Goal: Information Seeking & Learning: Learn about a topic

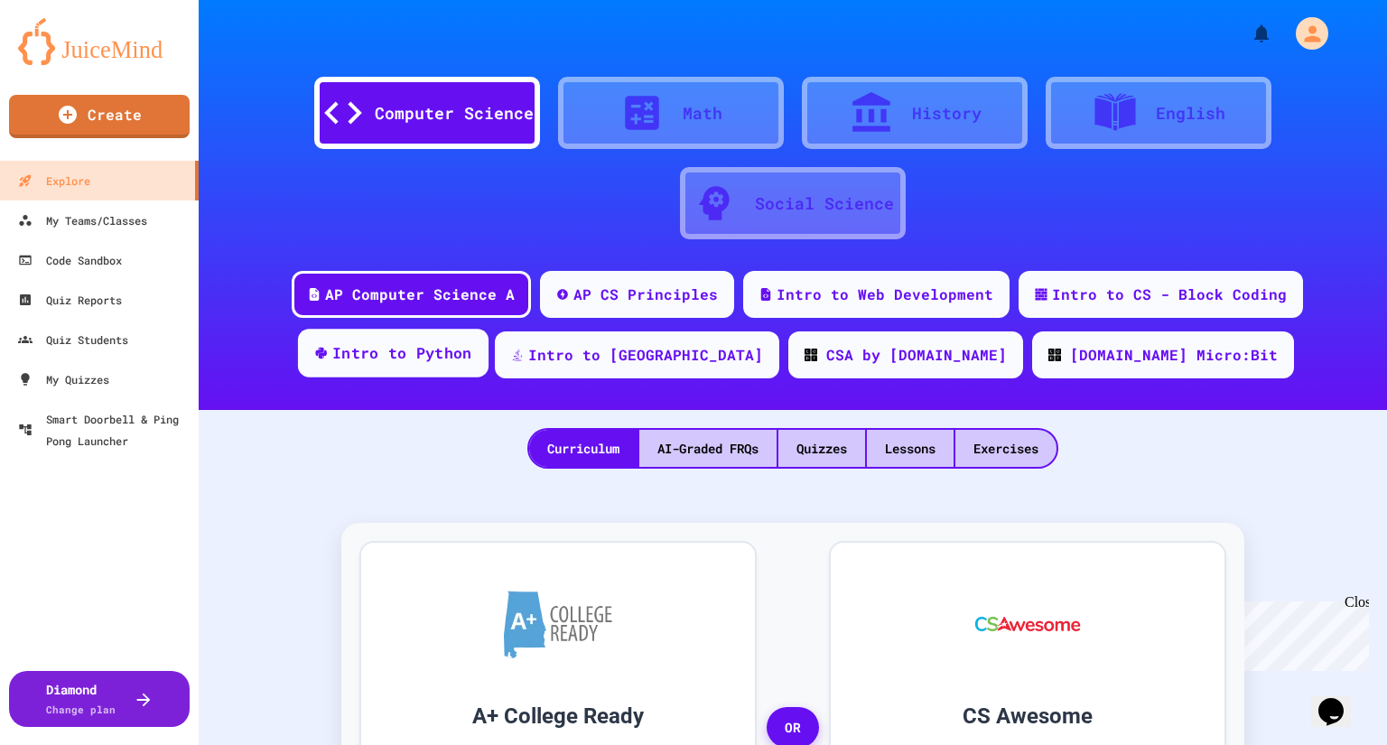
click at [472, 352] on div "Intro to Python" at bounding box center [402, 353] width 140 height 23
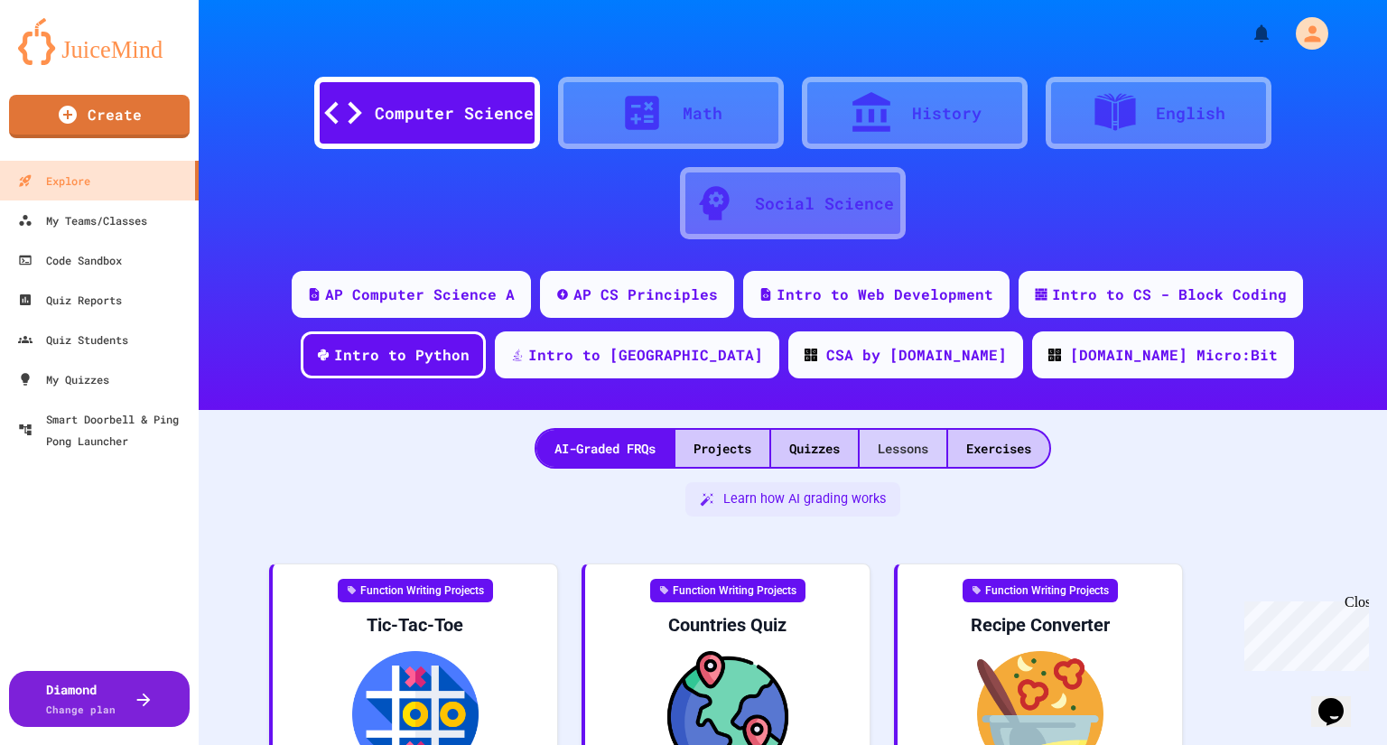
click at [904, 459] on div "Lessons" at bounding box center [902, 448] width 87 height 37
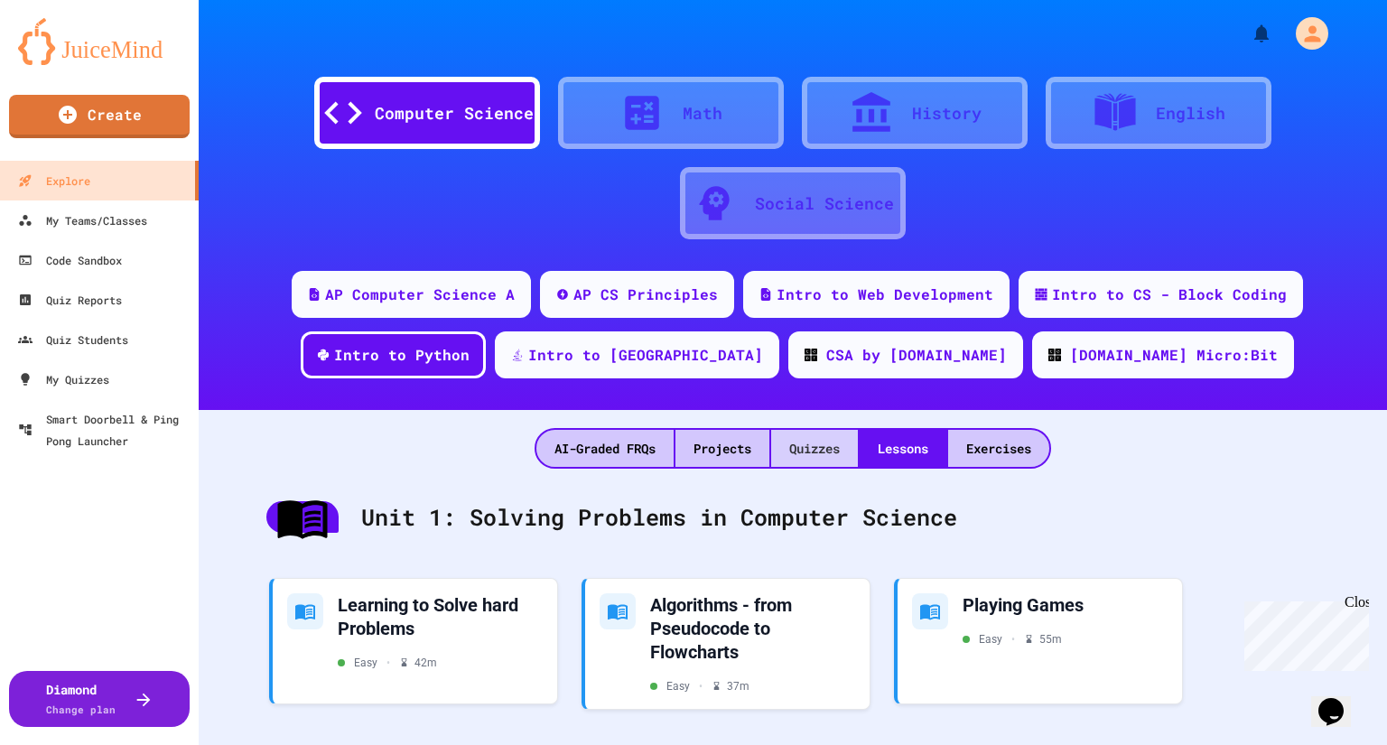
click at [839, 450] on div "Quizzes" at bounding box center [814, 448] width 87 height 37
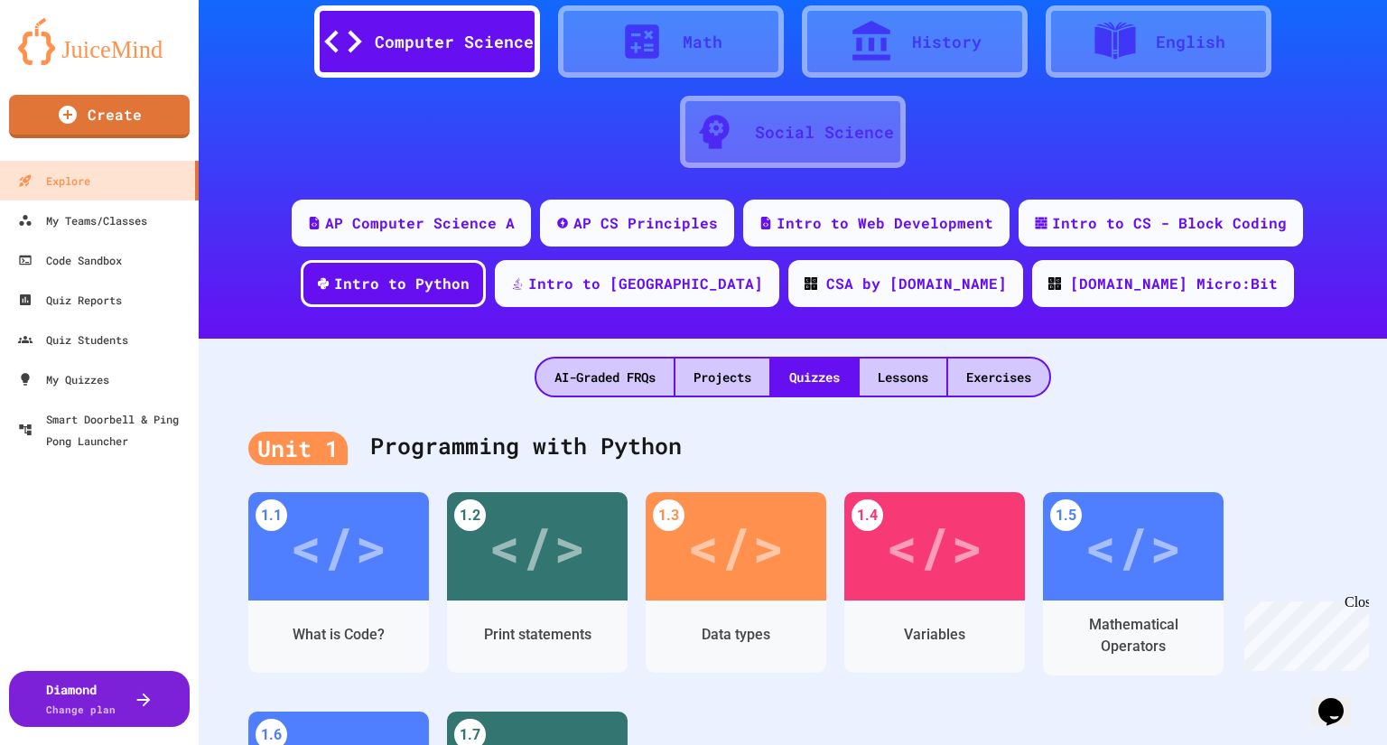
scroll to position [289, 0]
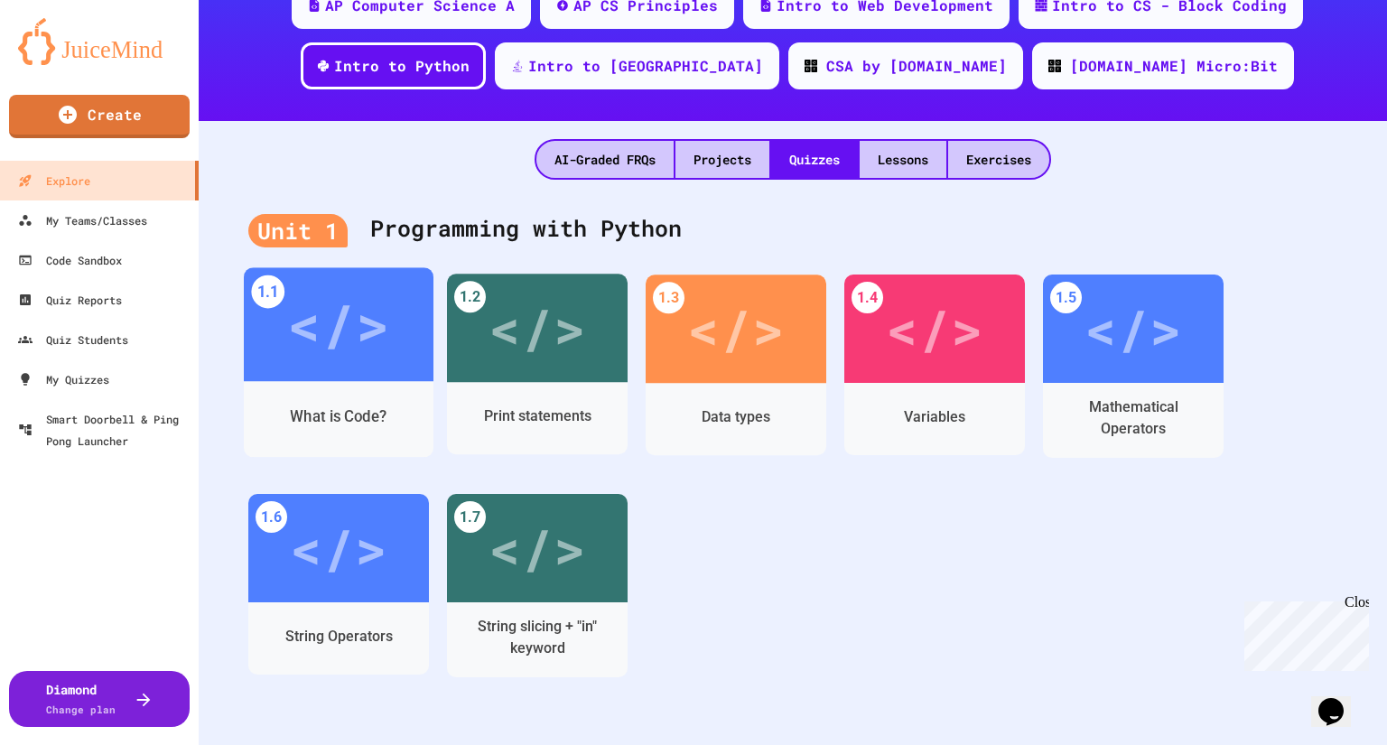
click at [369, 362] on div "</>" at bounding box center [338, 324] width 102 height 85
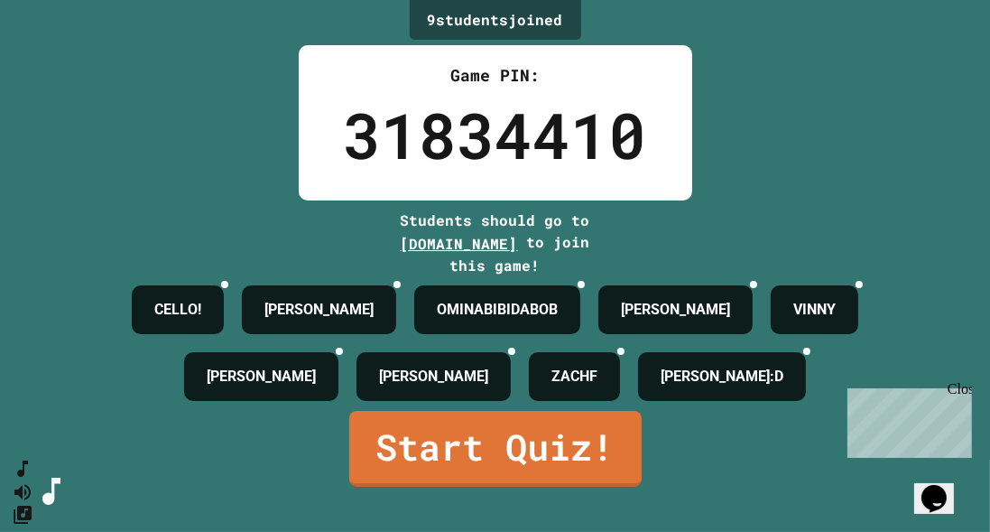
click at [960, 384] on div "Close" at bounding box center [958, 391] width 23 height 23
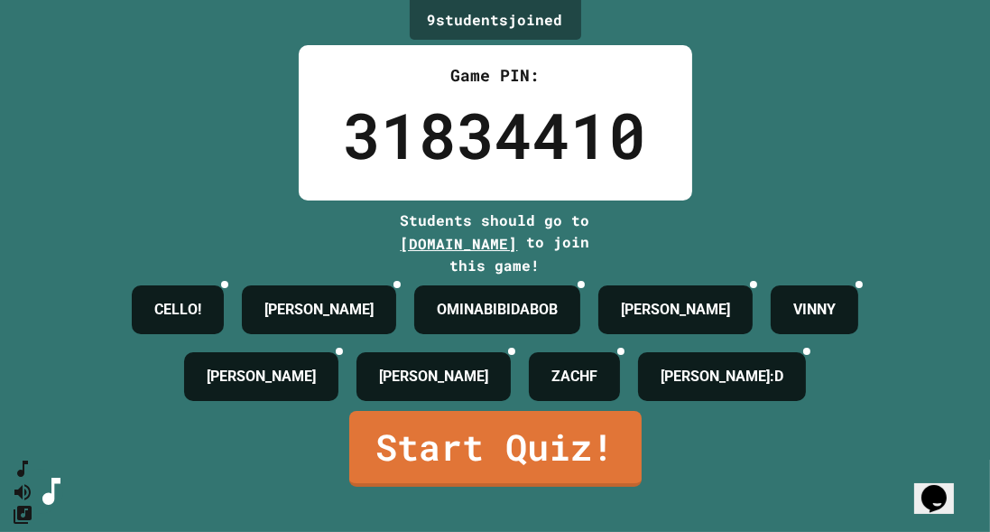
click at [795, 486] on div "9 student s joined Game PIN: 31834410 Students should go to [DOMAIN_NAME] to jo…" at bounding box center [495, 266] width 990 height 532
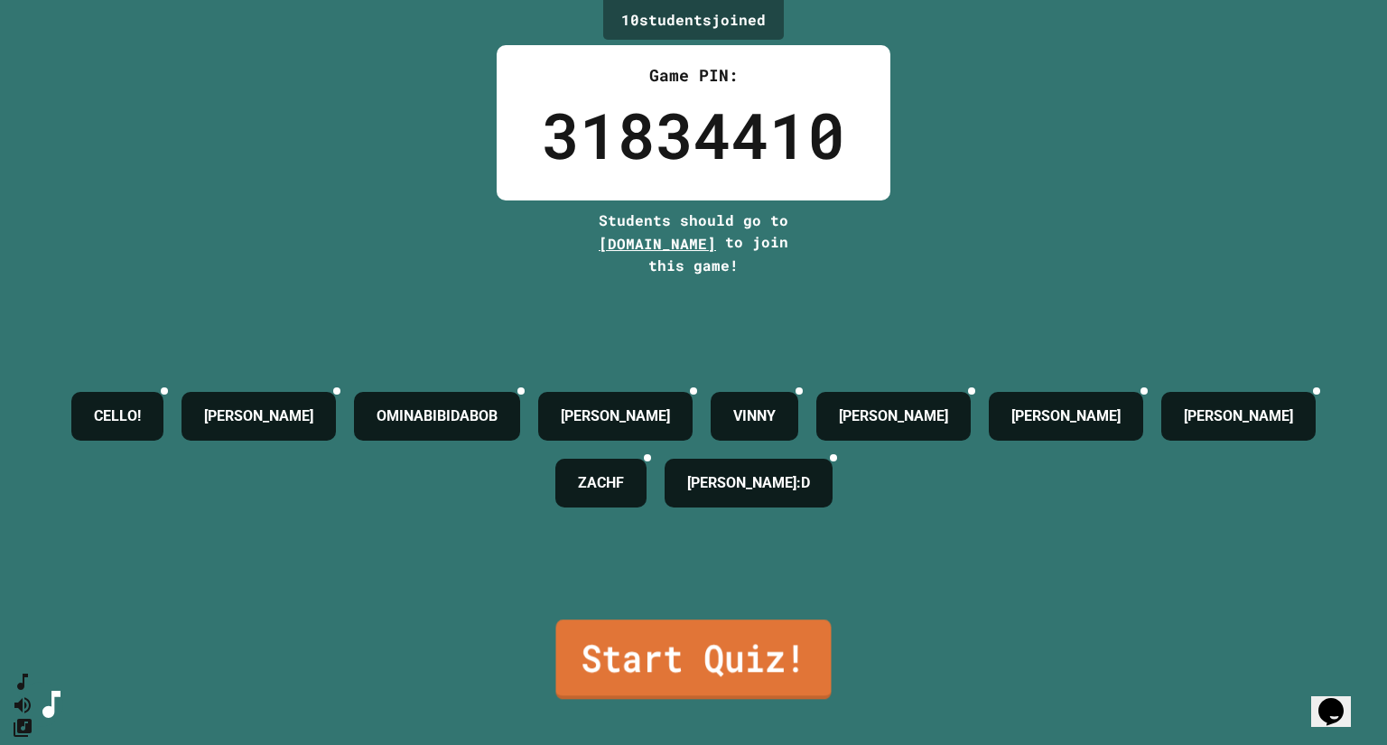
click at [632, 661] on link "Start Quiz!" at bounding box center [693, 658] width 275 height 79
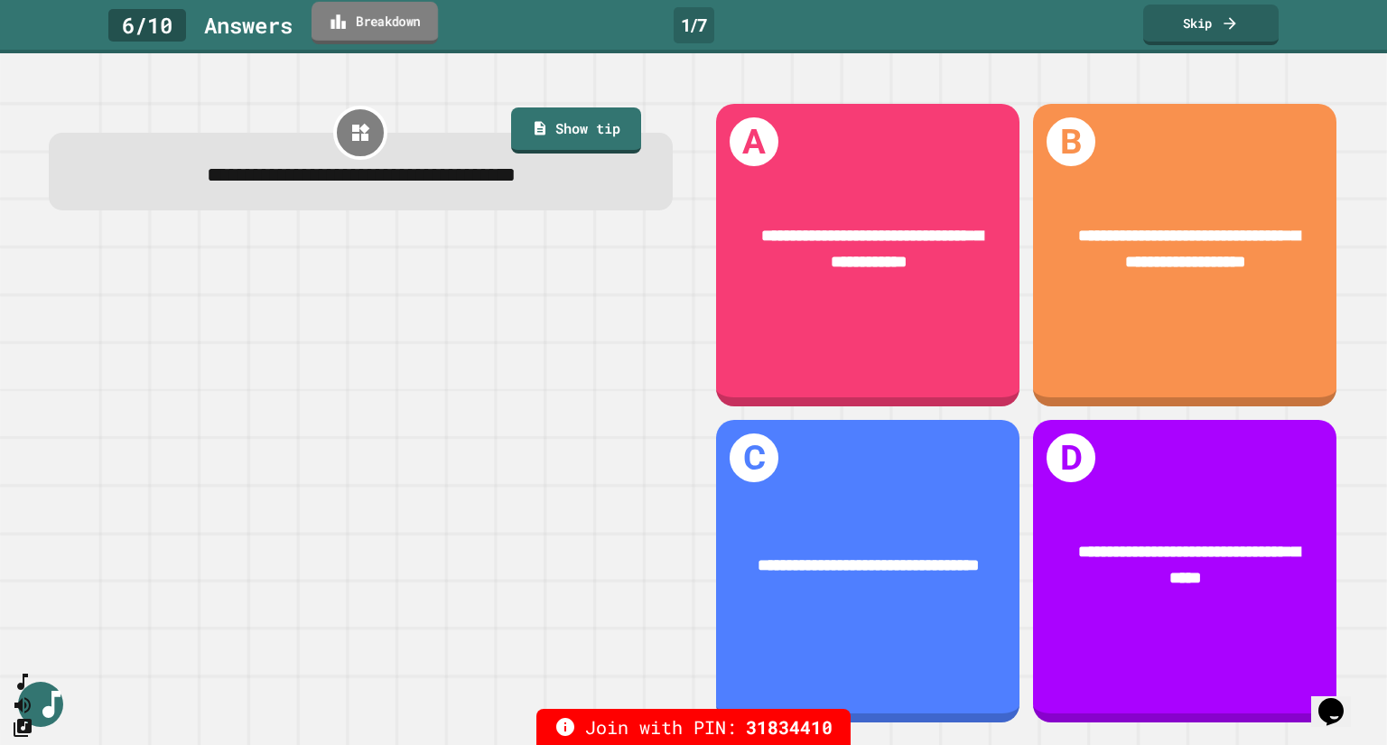
click at [379, 26] on link "Breakdown" at bounding box center [374, 23] width 126 height 42
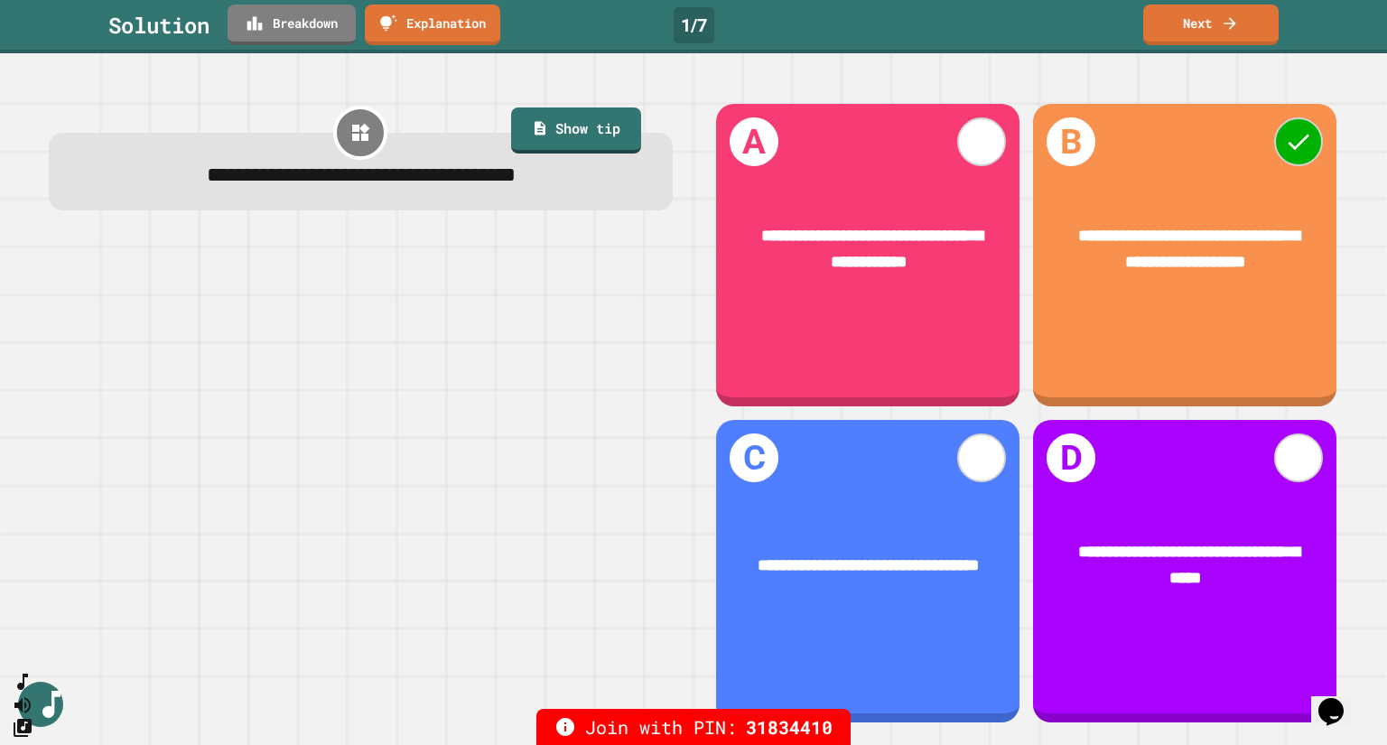
click at [1174, 32] on link "Next" at bounding box center [1210, 23] width 131 height 42
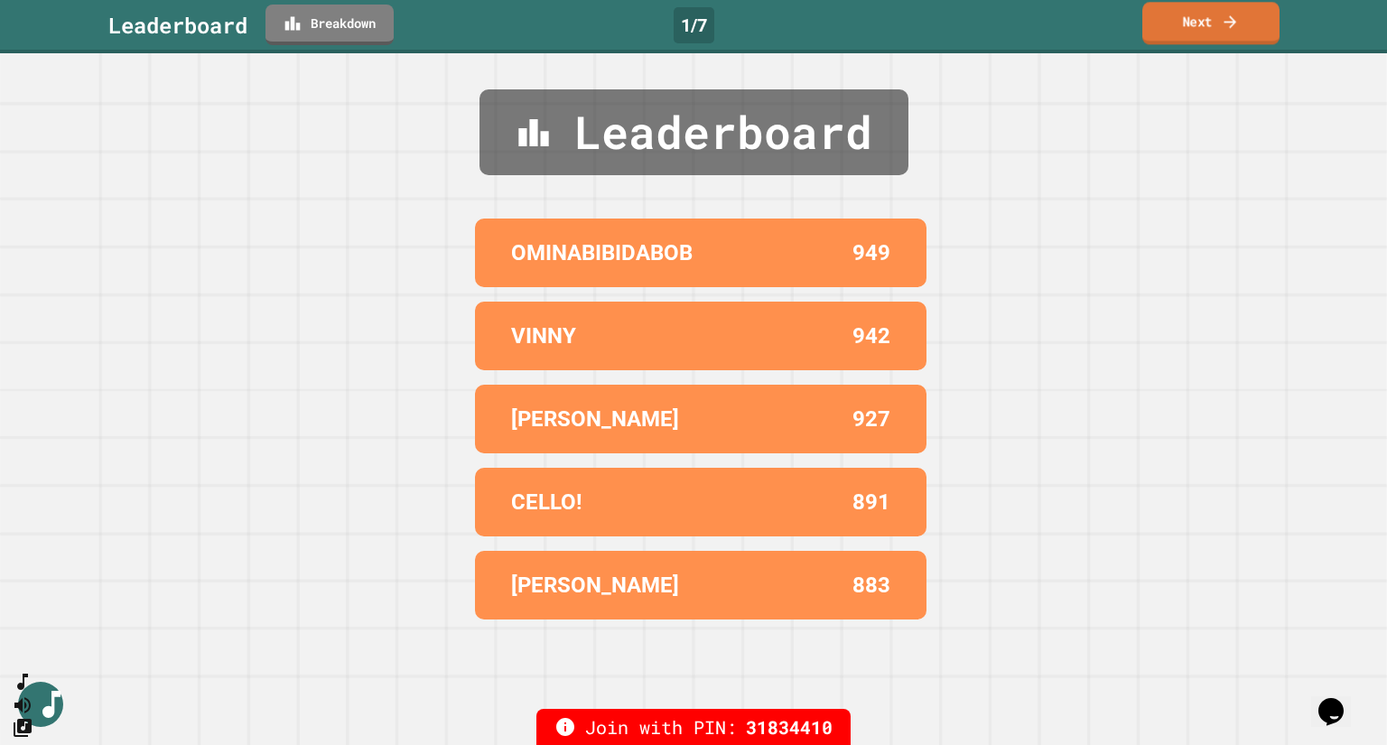
click at [1216, 27] on link "Next" at bounding box center [1210, 23] width 137 height 42
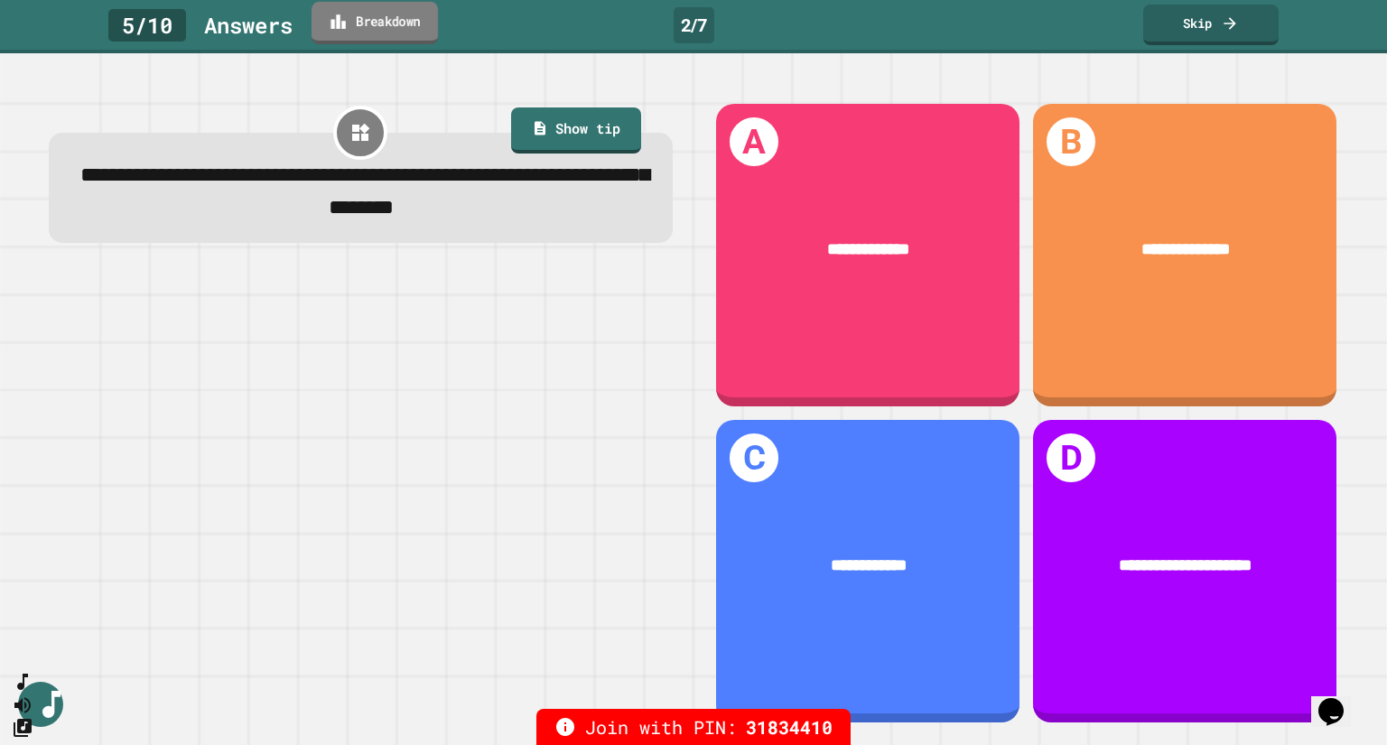
click at [401, 22] on link "Breakdown" at bounding box center [374, 23] width 126 height 42
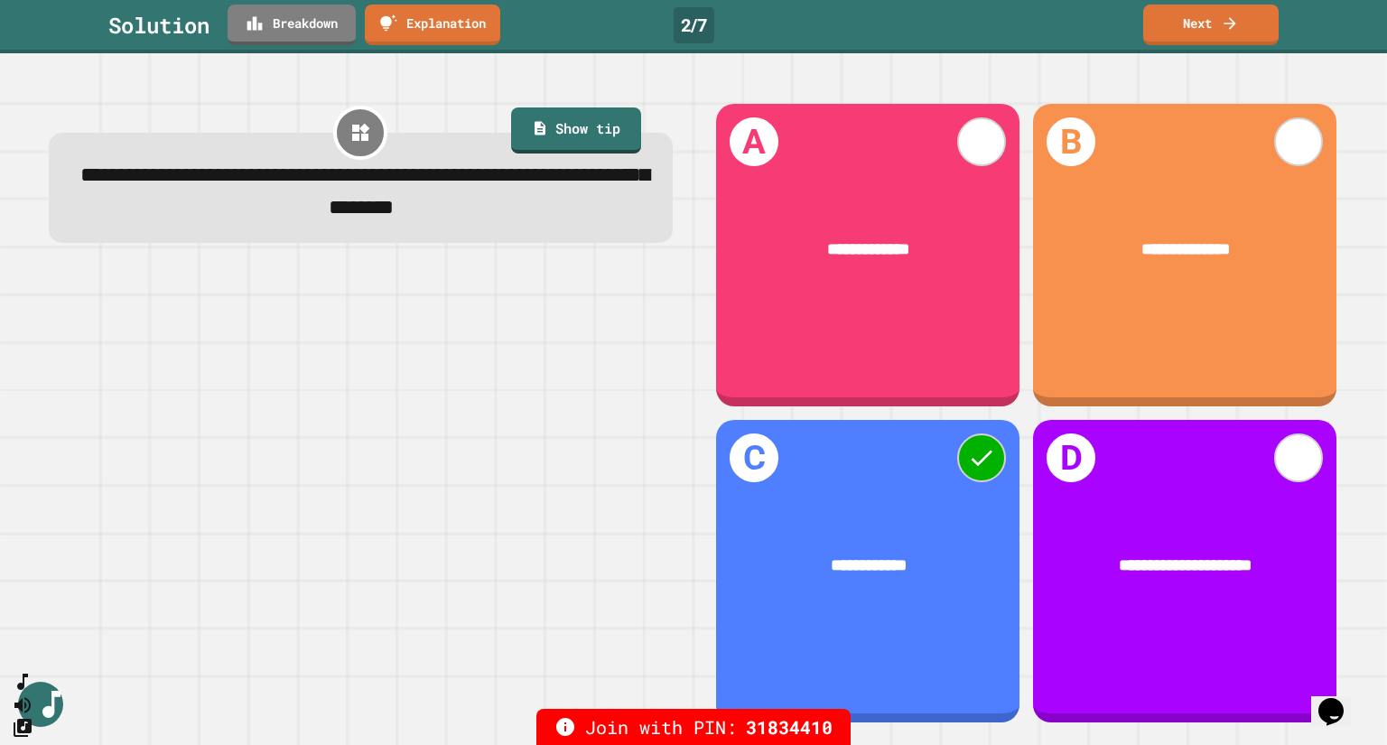
click at [434, 8] on link "Explanation" at bounding box center [432, 23] width 137 height 42
click at [1202, 29] on link "Next" at bounding box center [1211, 23] width 132 height 42
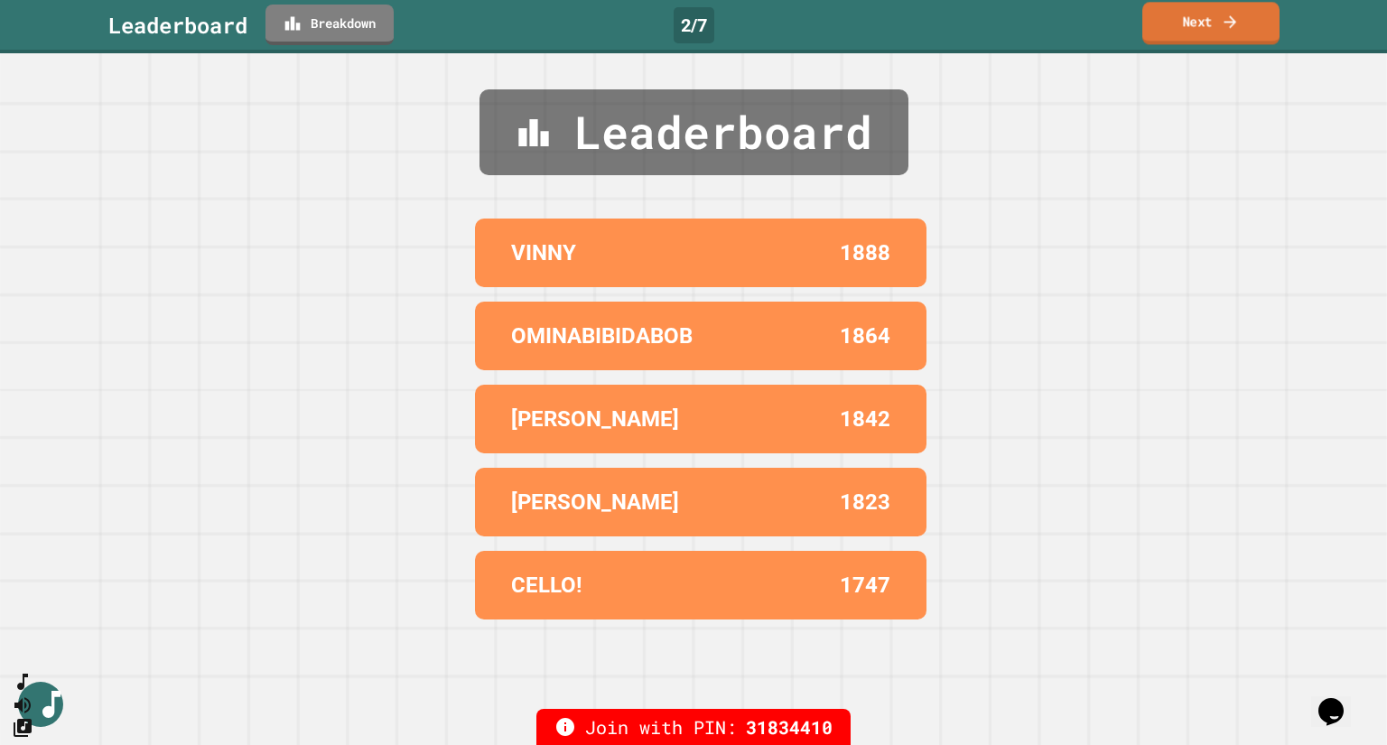
click at [1220, 24] on link "Next" at bounding box center [1210, 23] width 137 height 42
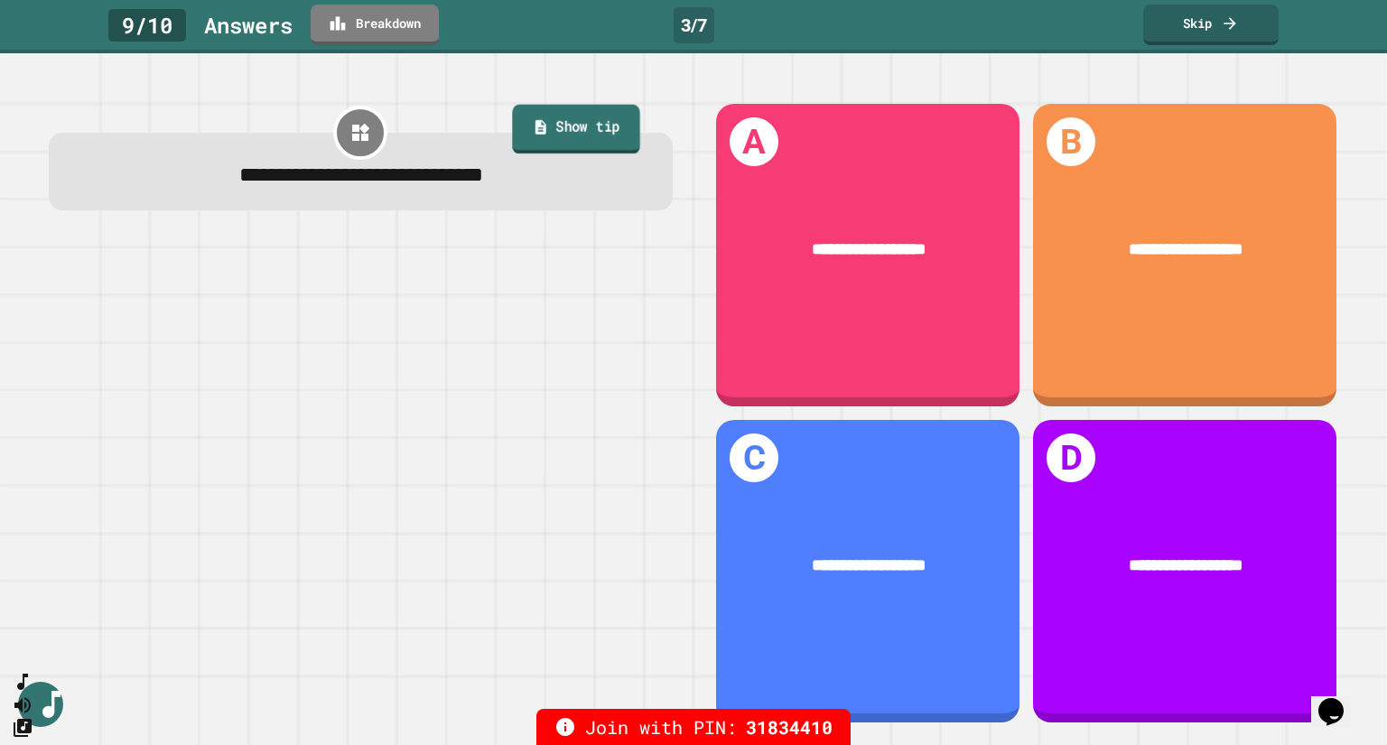
click at [577, 129] on link "Show tip" at bounding box center [576, 128] width 128 height 49
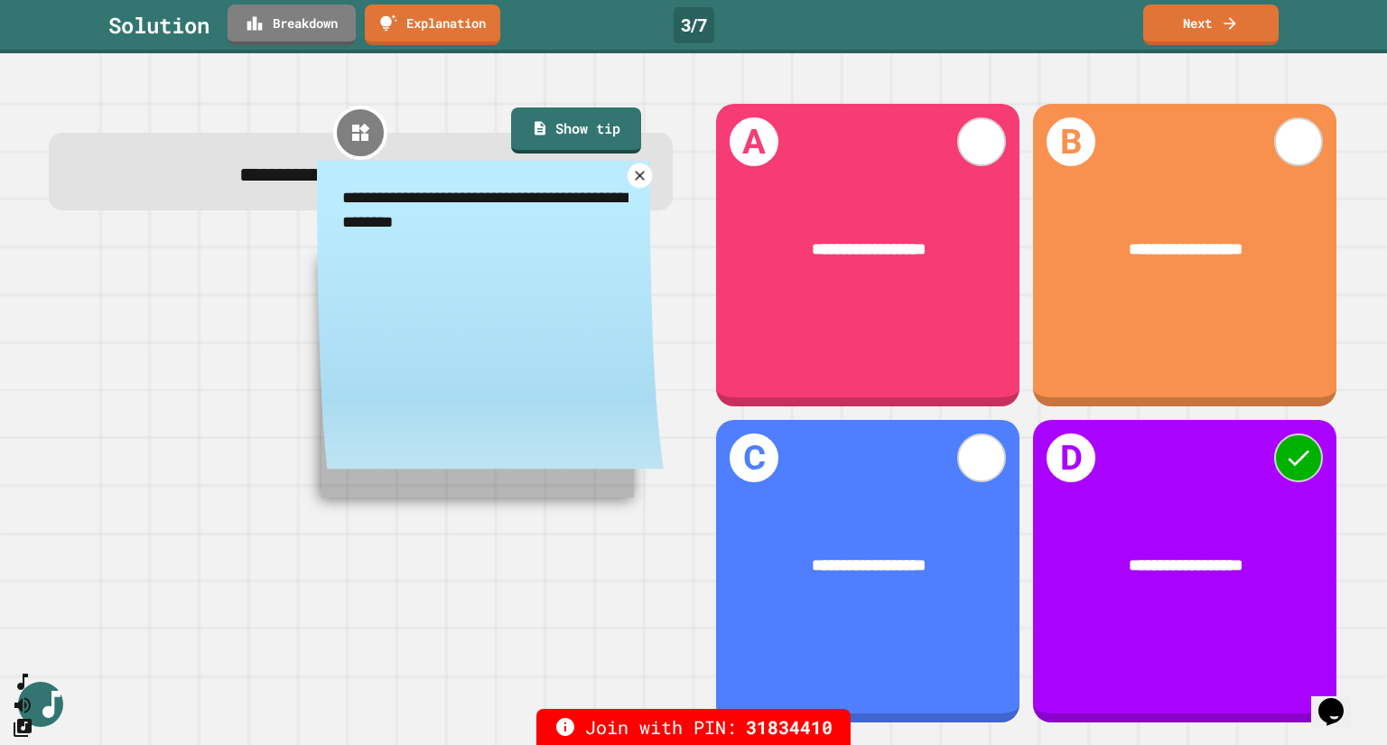
click at [631, 181] on icon at bounding box center [639, 175] width 16 height 16
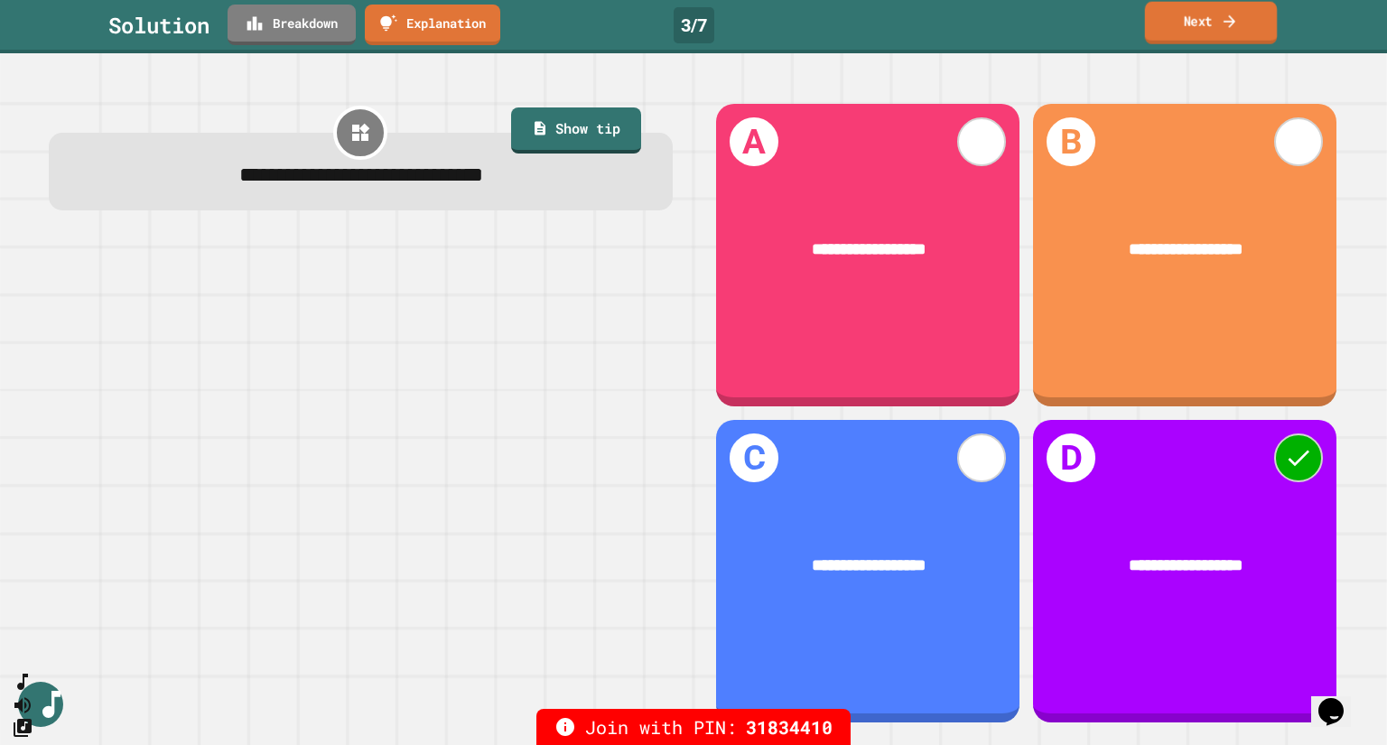
click at [1194, 22] on link "Next" at bounding box center [1211, 23] width 132 height 42
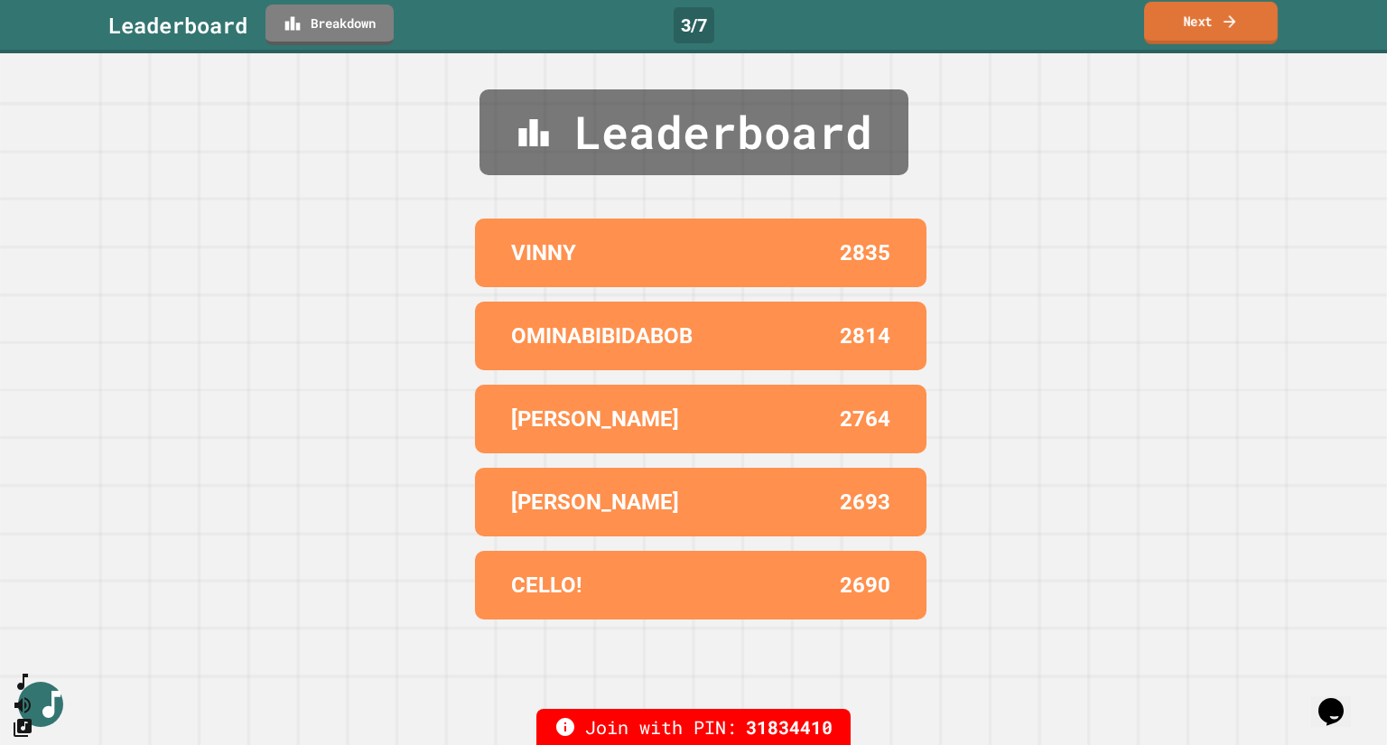
click at [1194, 22] on link "Next" at bounding box center [1211, 23] width 134 height 42
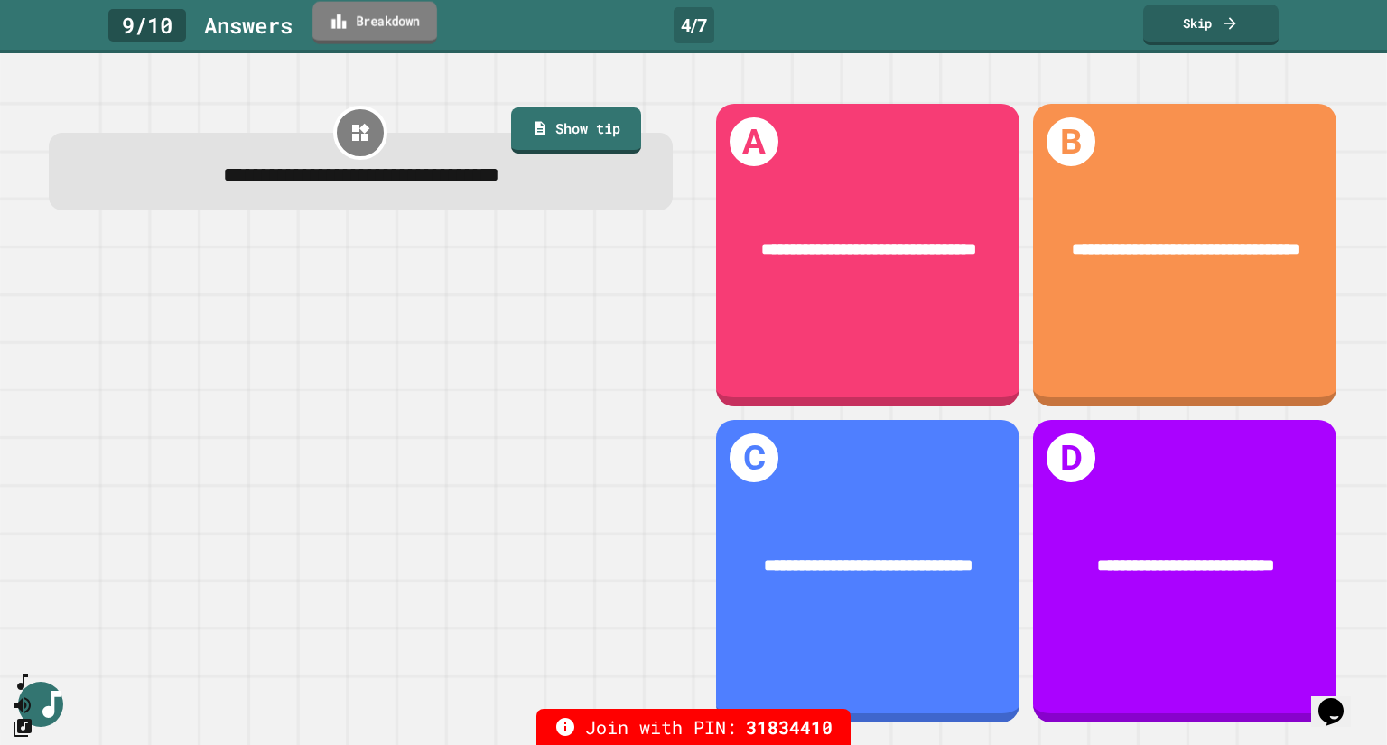
click at [404, 26] on link "Breakdown" at bounding box center [374, 23] width 125 height 42
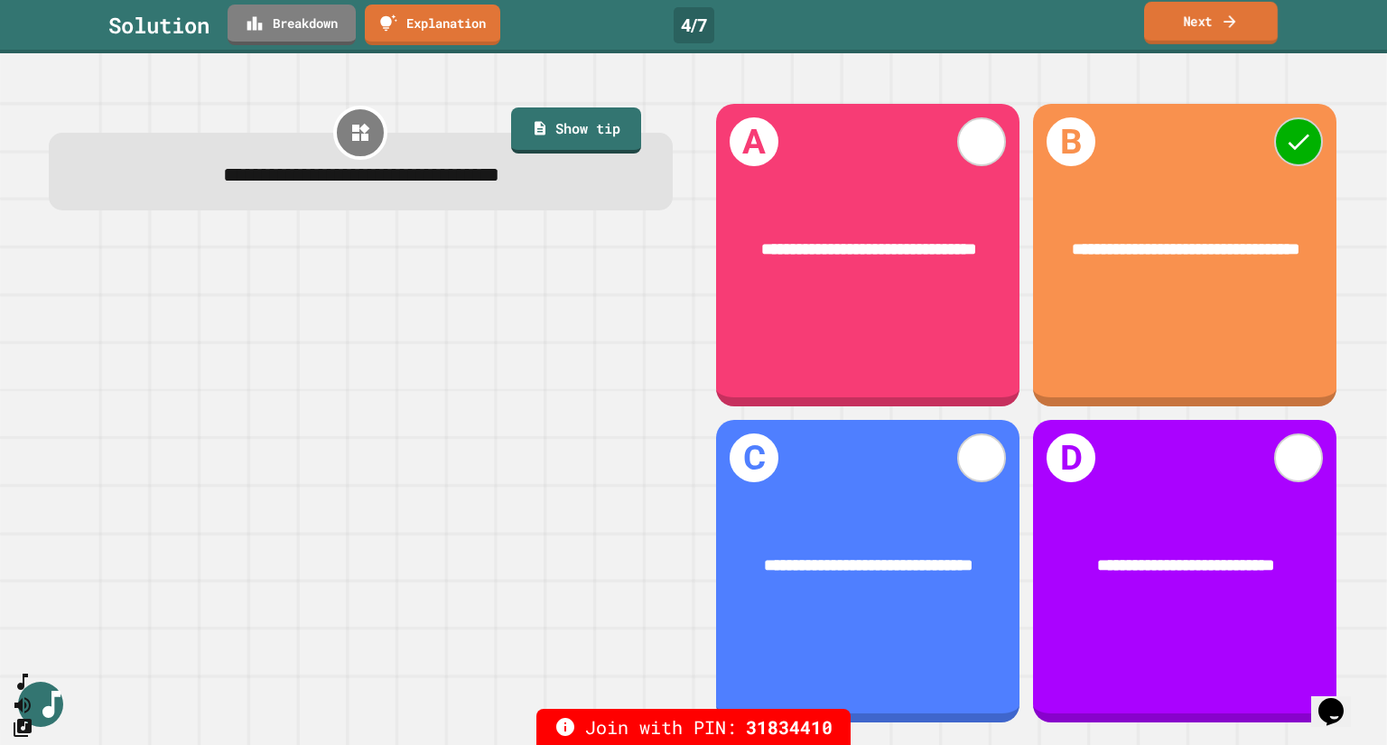
click at [1199, 21] on link "Next" at bounding box center [1211, 23] width 134 height 42
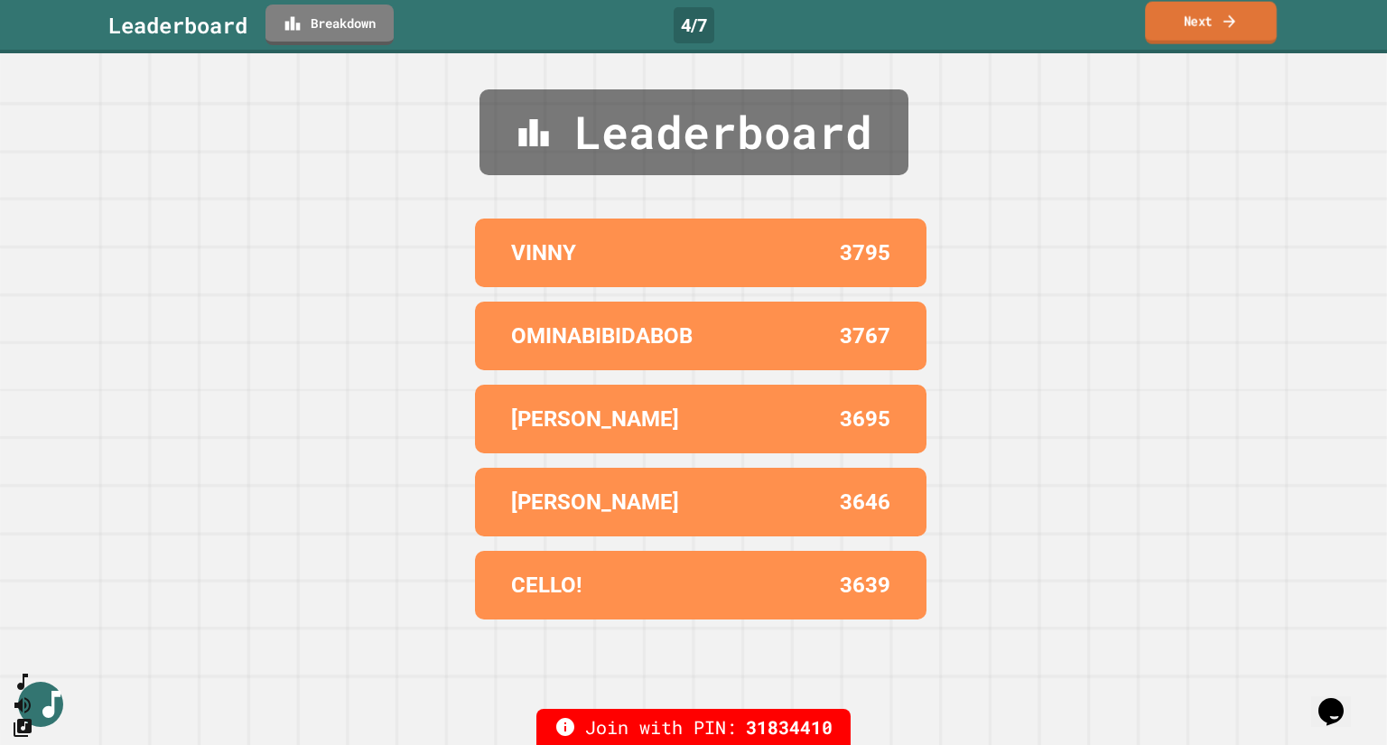
click at [1244, 26] on link "Next" at bounding box center [1211, 23] width 132 height 42
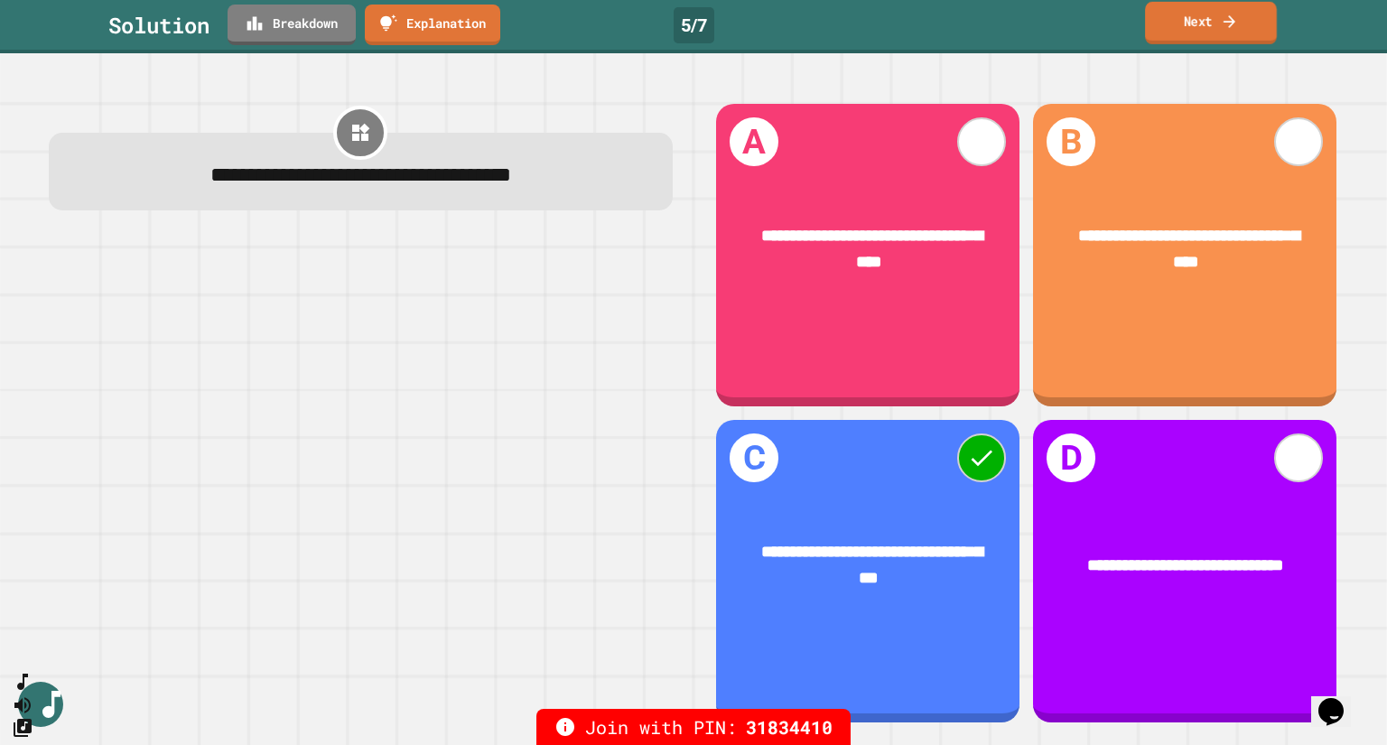
click at [1220, 12] on icon at bounding box center [1228, 21] width 17 height 19
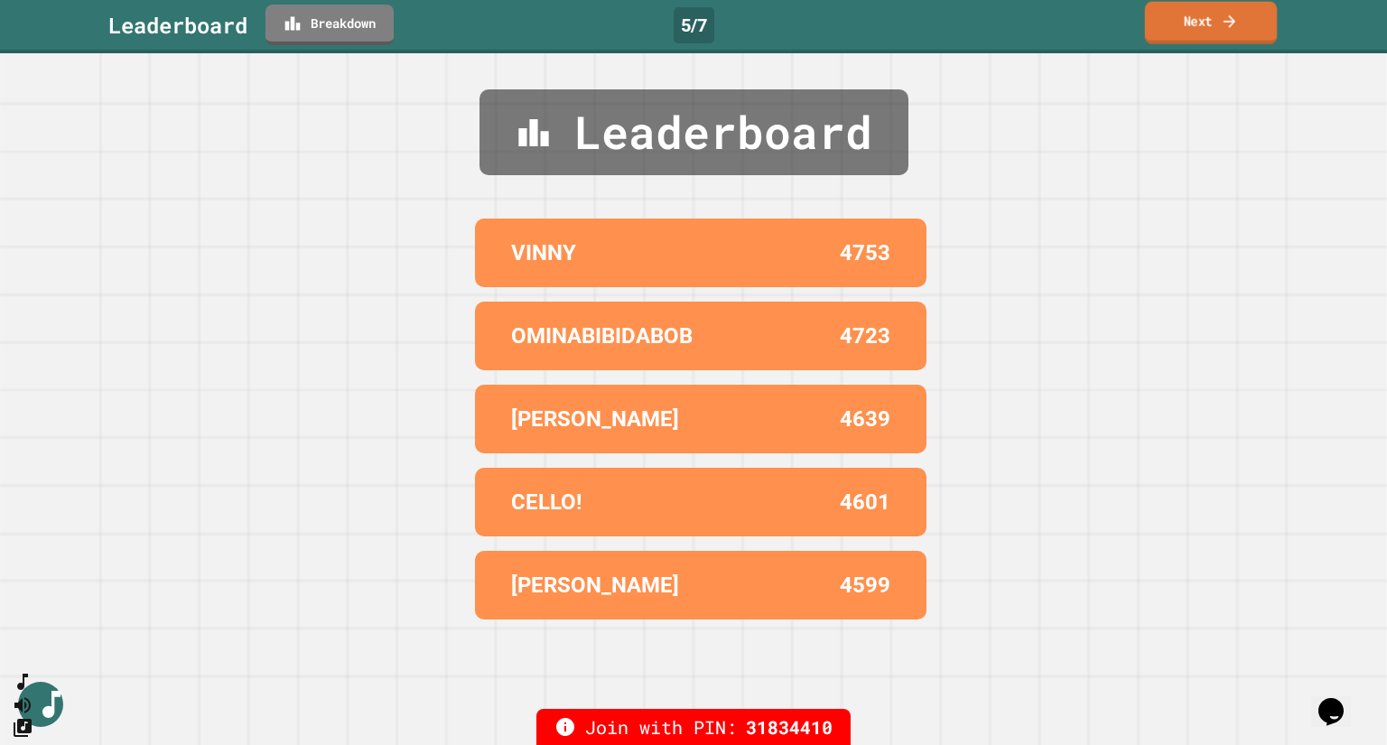
click at [1255, 14] on link "Next" at bounding box center [1211, 23] width 132 height 42
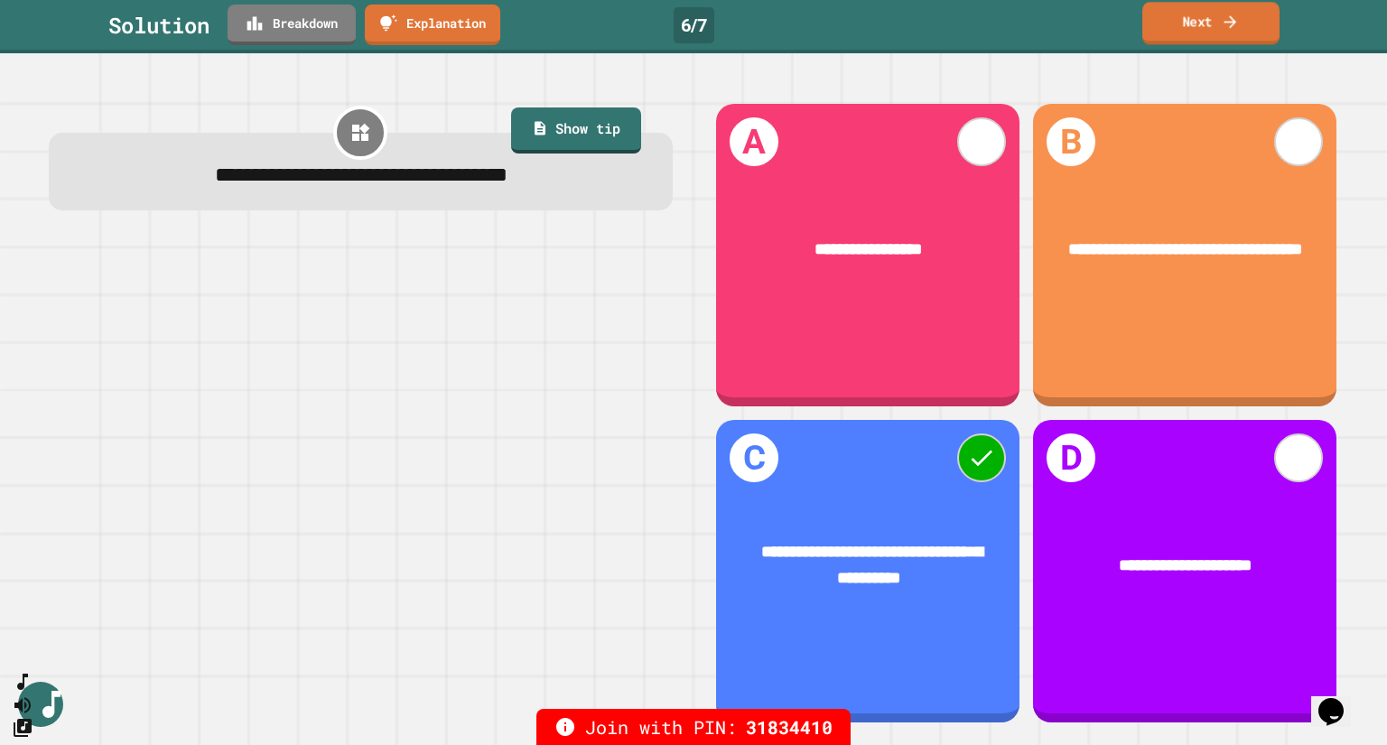
click at [1183, 24] on link "Next" at bounding box center [1210, 23] width 137 height 42
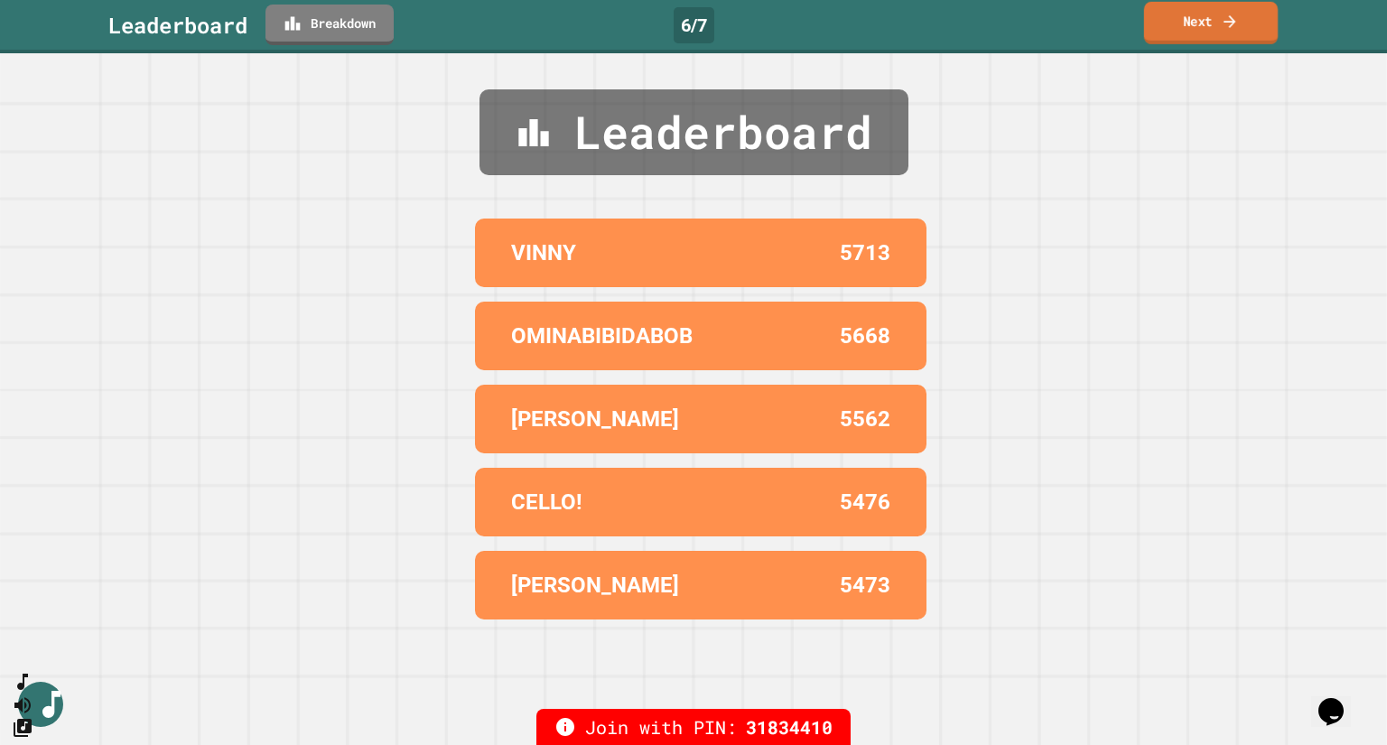
click at [1183, 24] on link "Next" at bounding box center [1211, 23] width 134 height 42
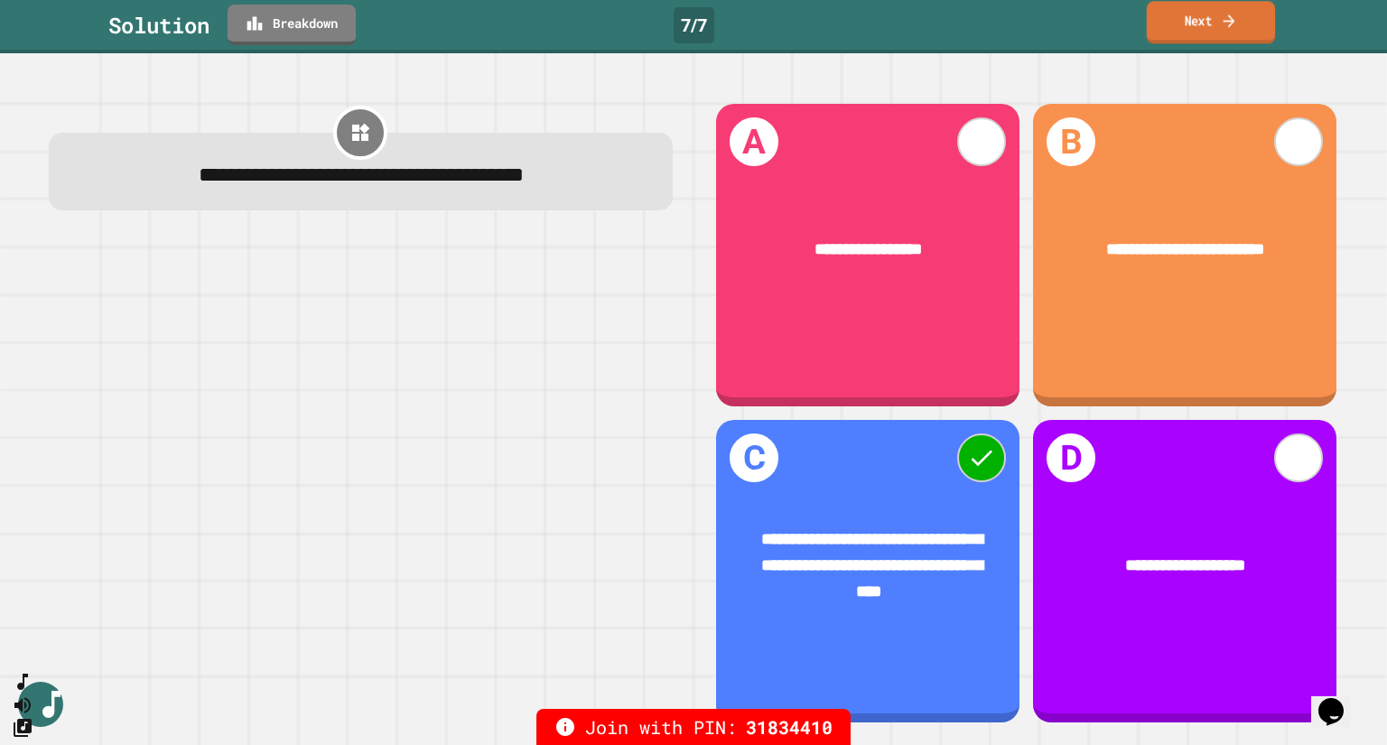
click at [1192, 22] on link "Next" at bounding box center [1210, 22] width 128 height 42
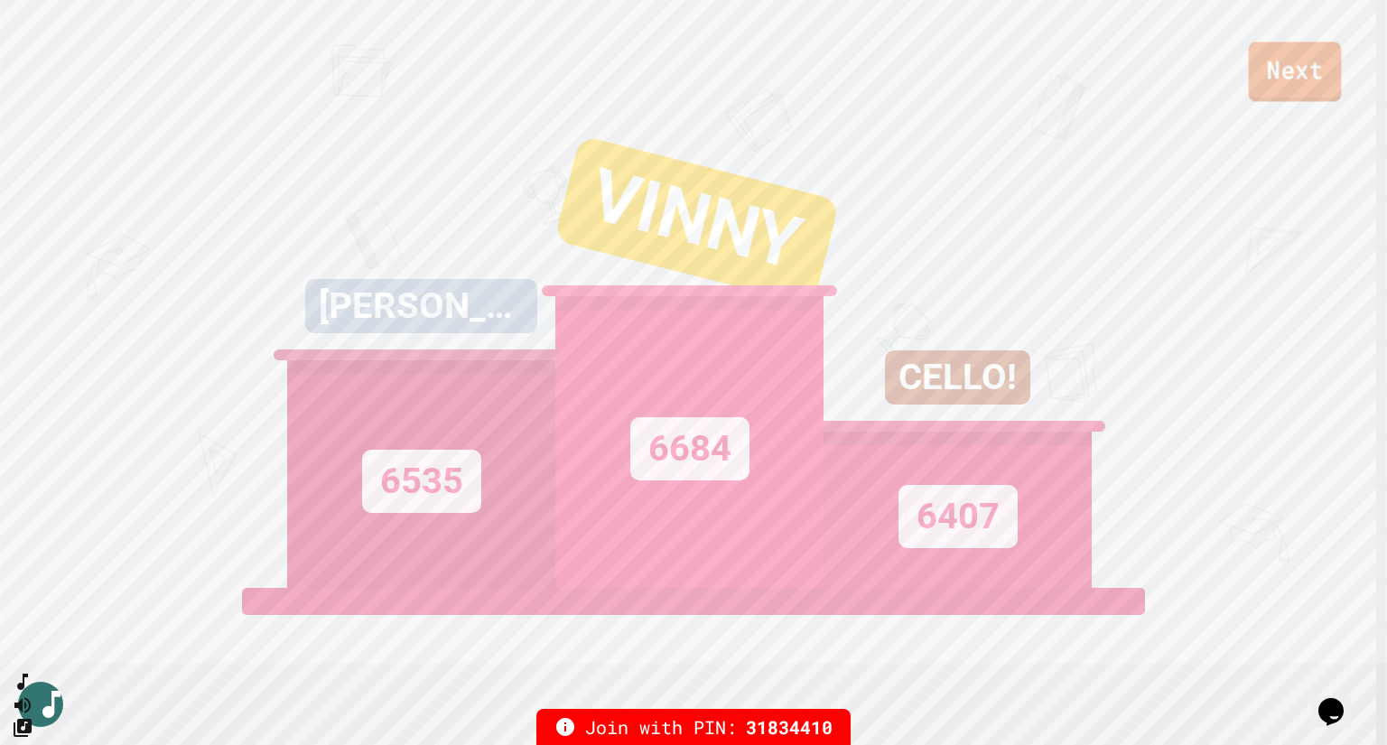
click at [1314, 76] on link "Next" at bounding box center [1294, 72] width 93 height 60
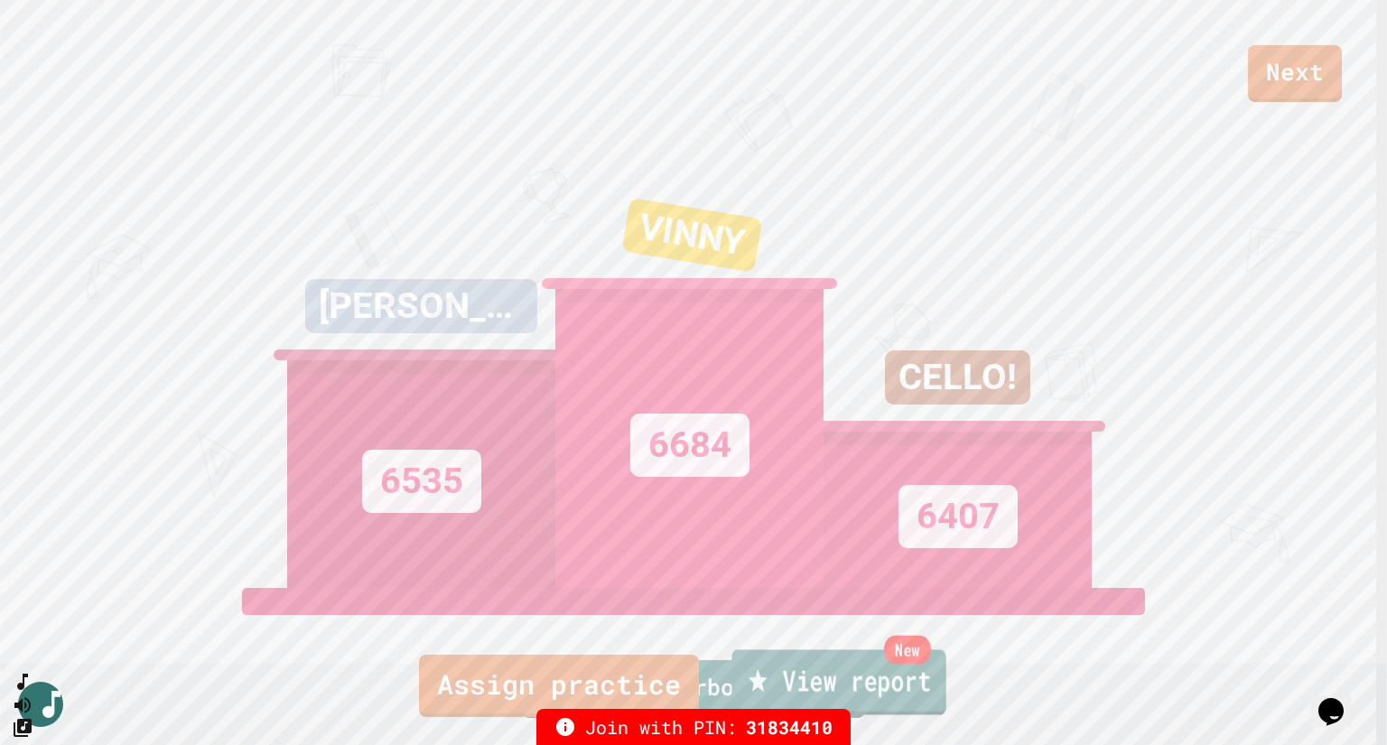
click at [838, 677] on link "New View report" at bounding box center [838, 681] width 214 height 65
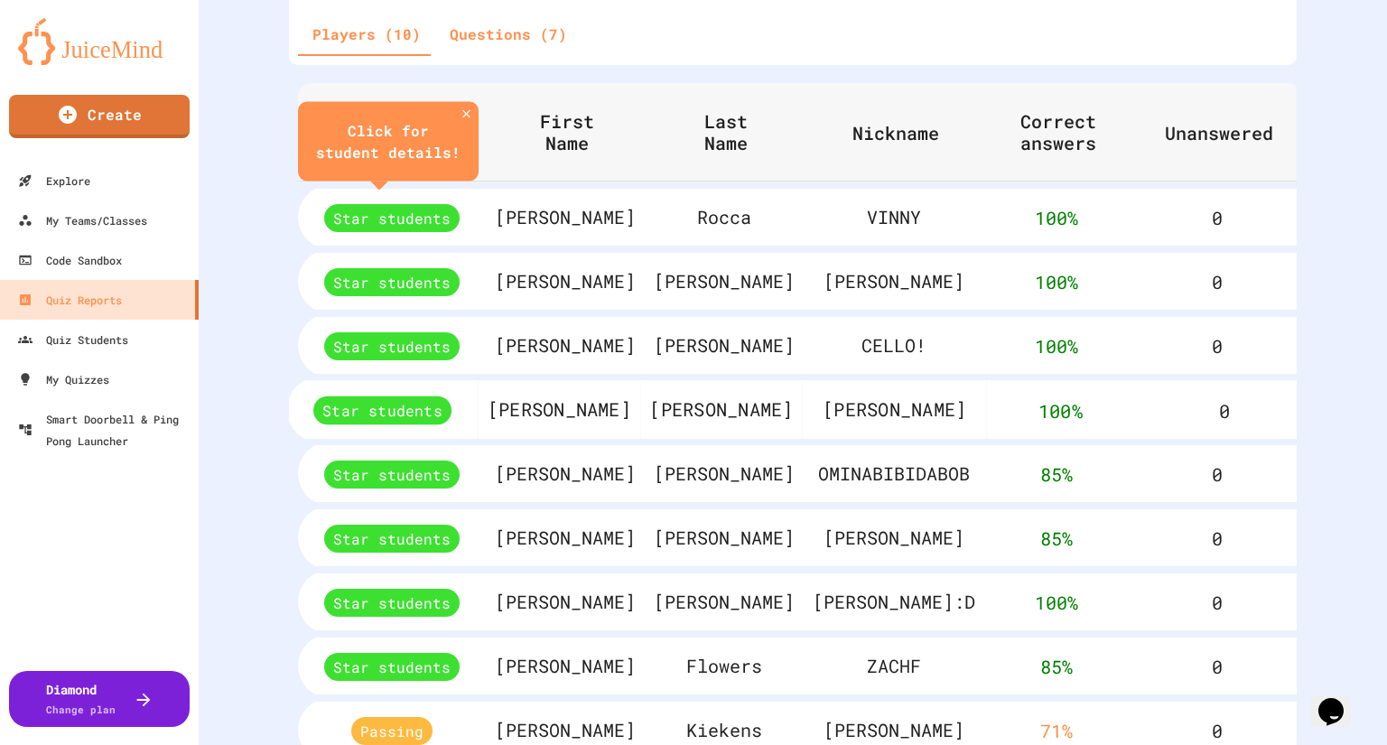
scroll to position [651, 0]
